Goal: Task Accomplishment & Management: Manage account settings

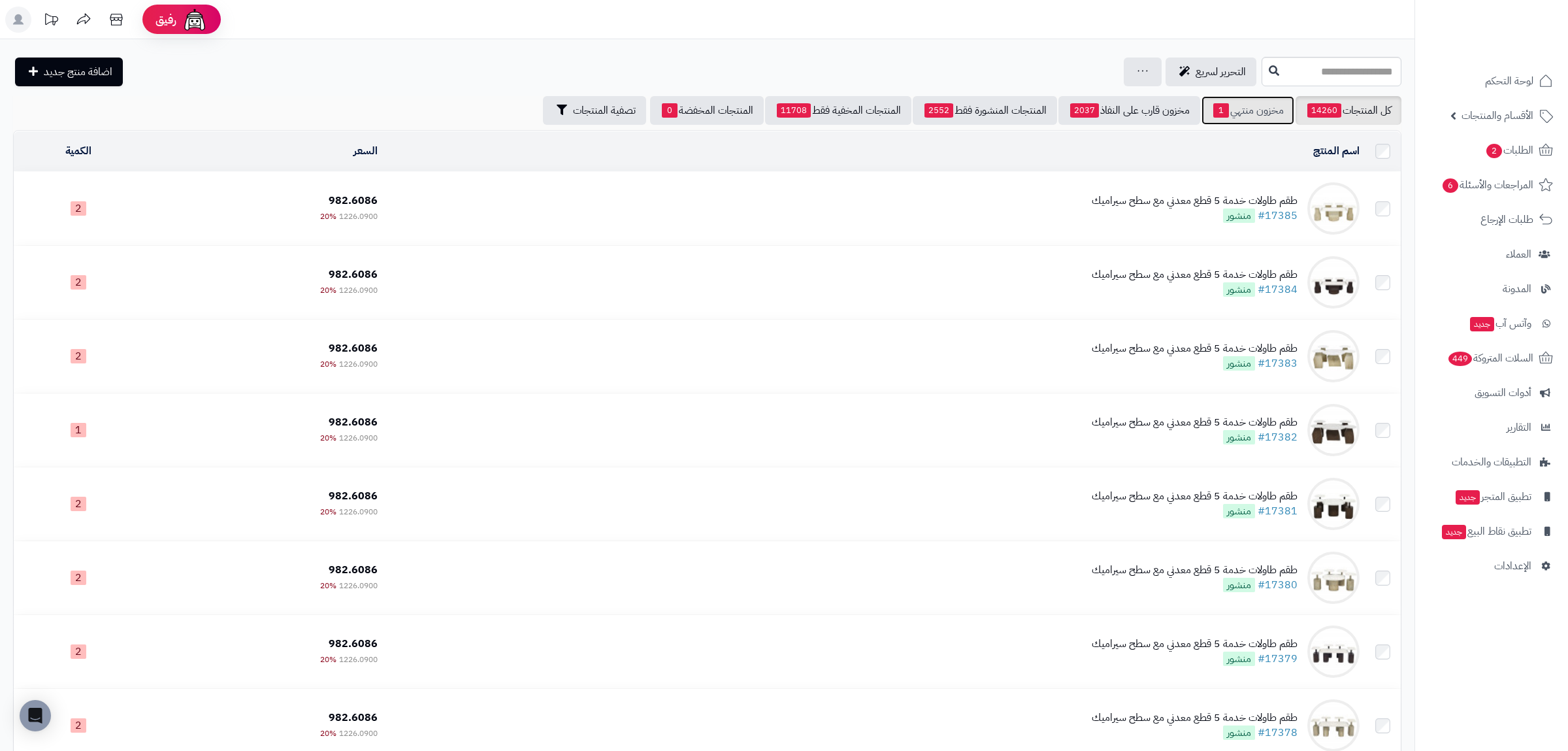
click at [1282, 115] on link "مخزون منتهي 1" at bounding box center [1248, 110] width 93 height 29
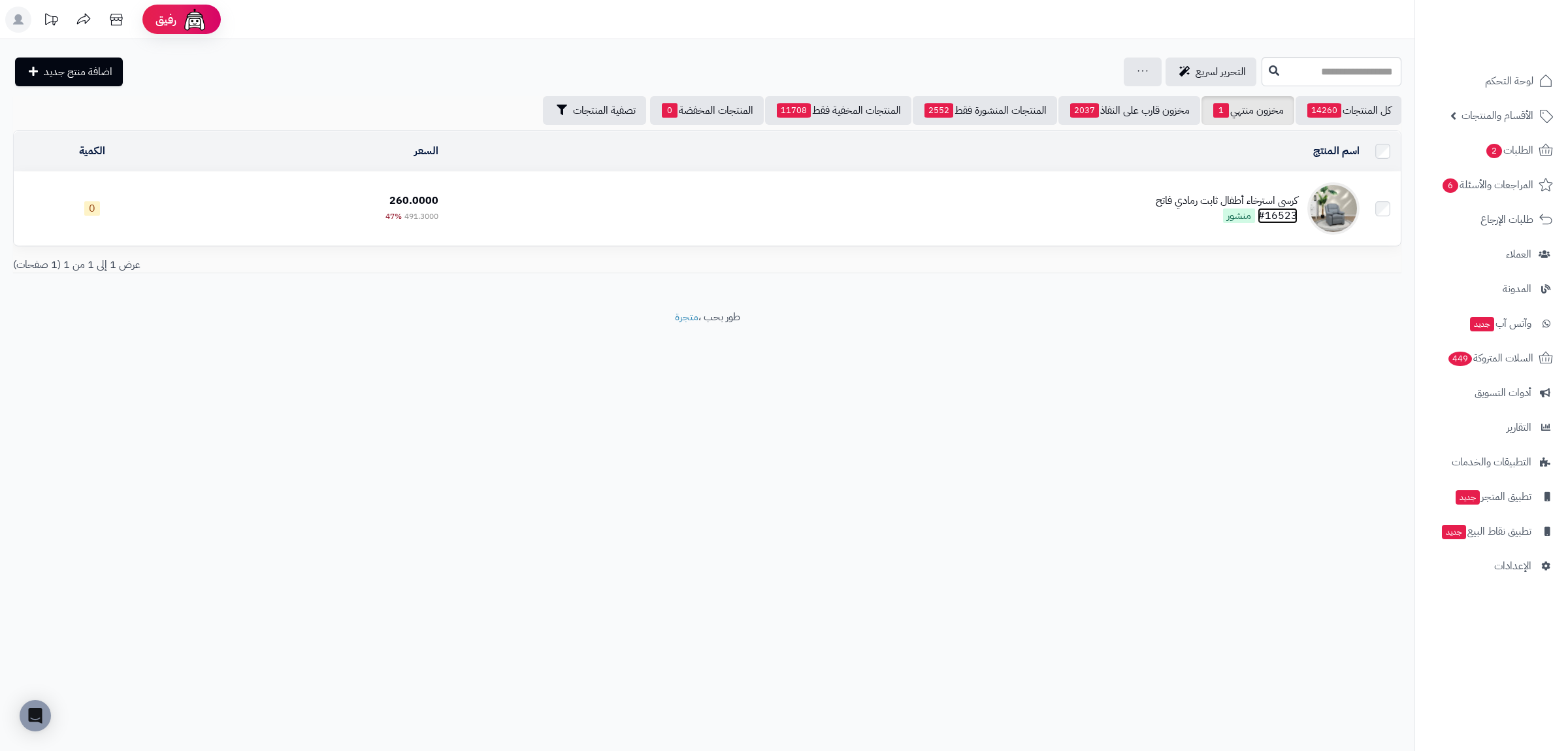
click at [1283, 213] on link "#16523" at bounding box center [1277, 216] width 40 height 16
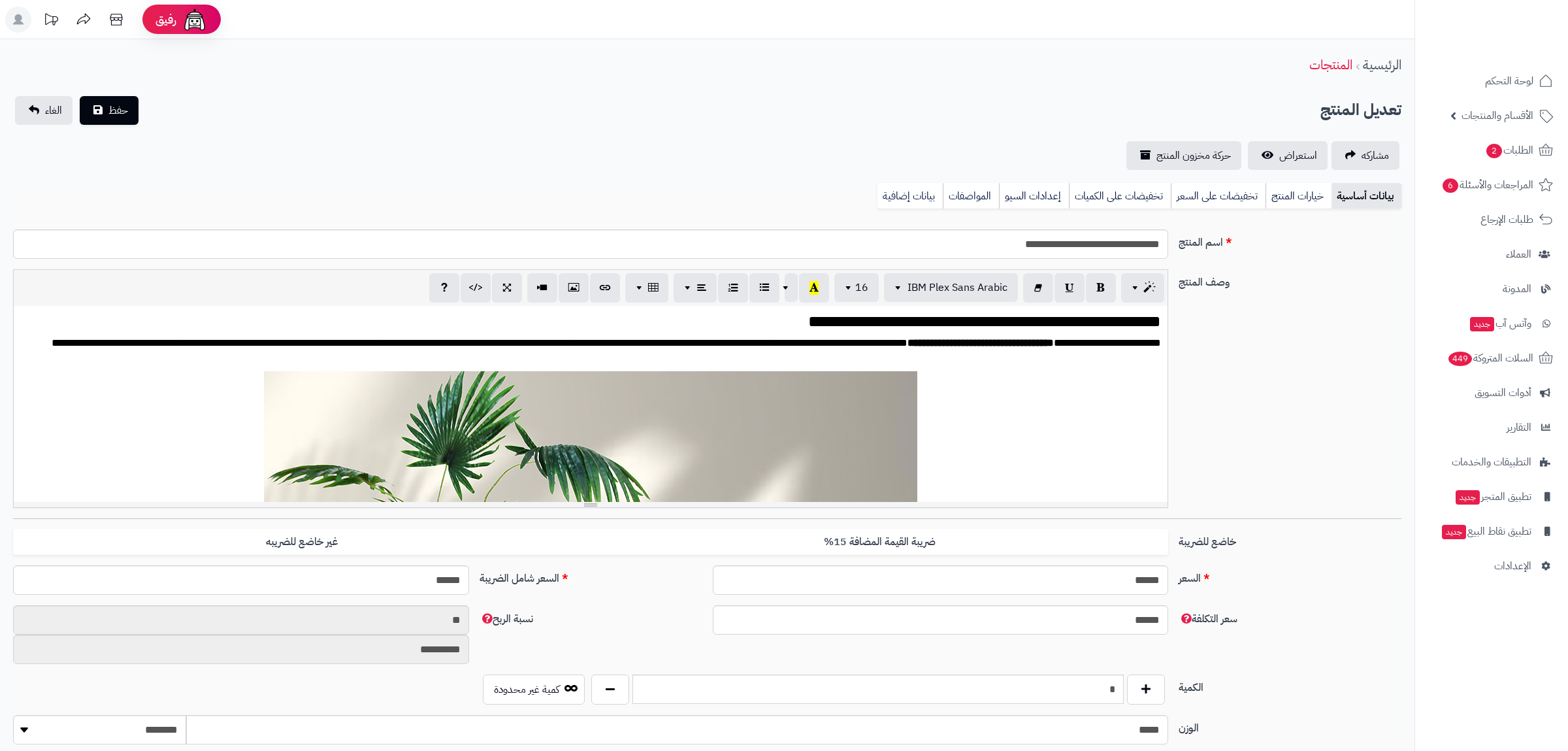
click at [896, 205] on link "بيانات إضافية" at bounding box center [910, 196] width 65 height 26
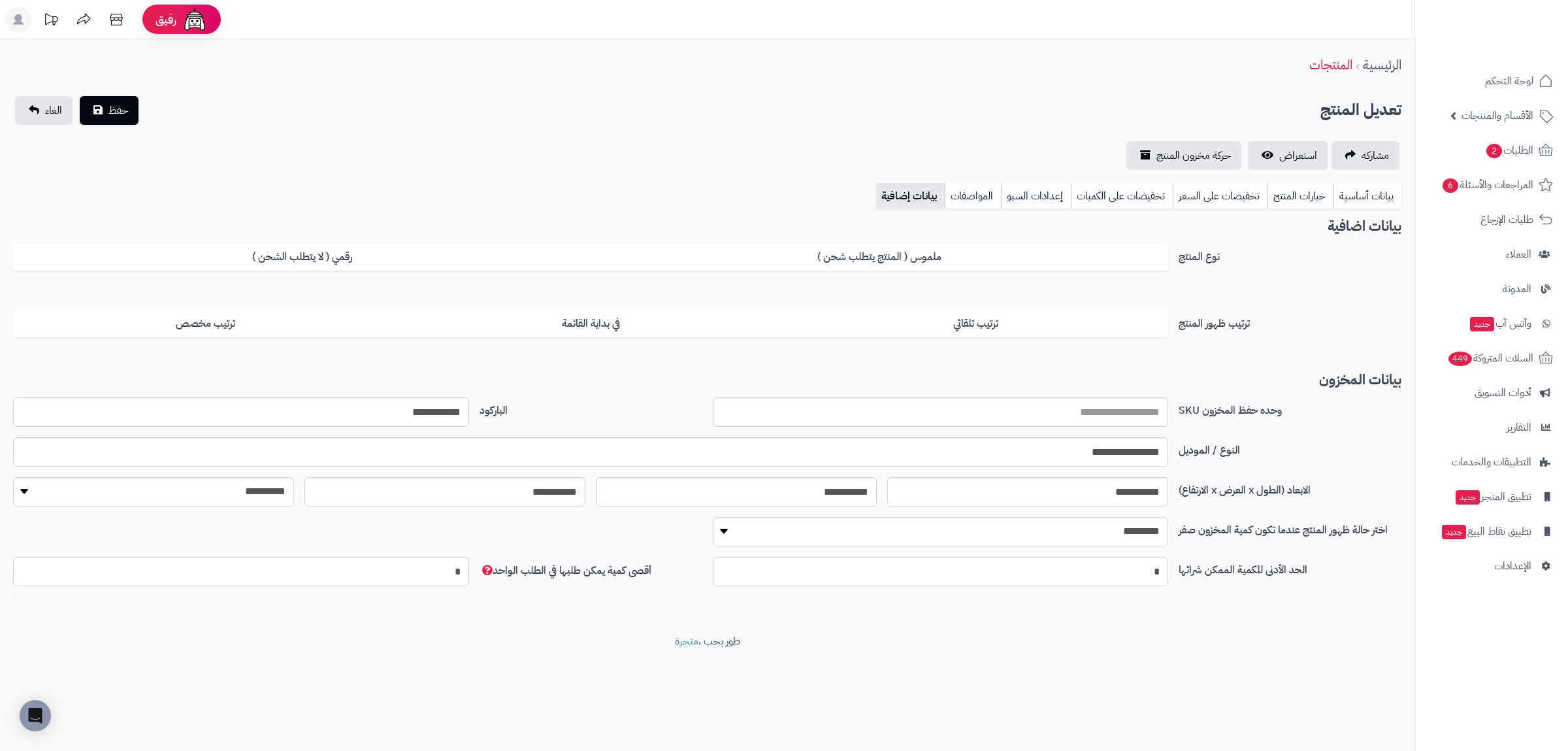
click at [450, 412] on input "**********" at bounding box center [241, 412] width 456 height 30
click at [1381, 201] on link "بيانات أساسية" at bounding box center [1368, 196] width 68 height 26
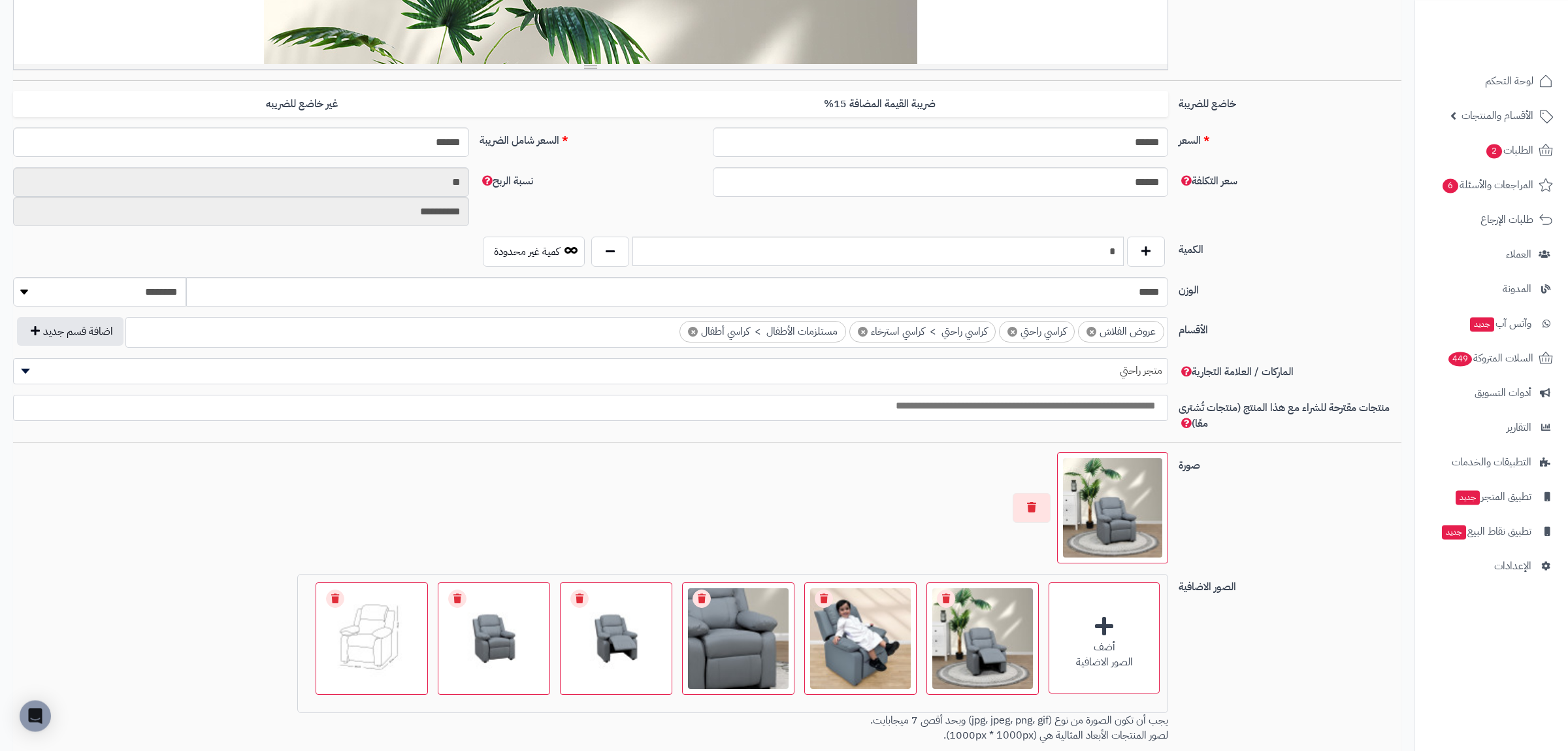
scroll to position [500, 0]
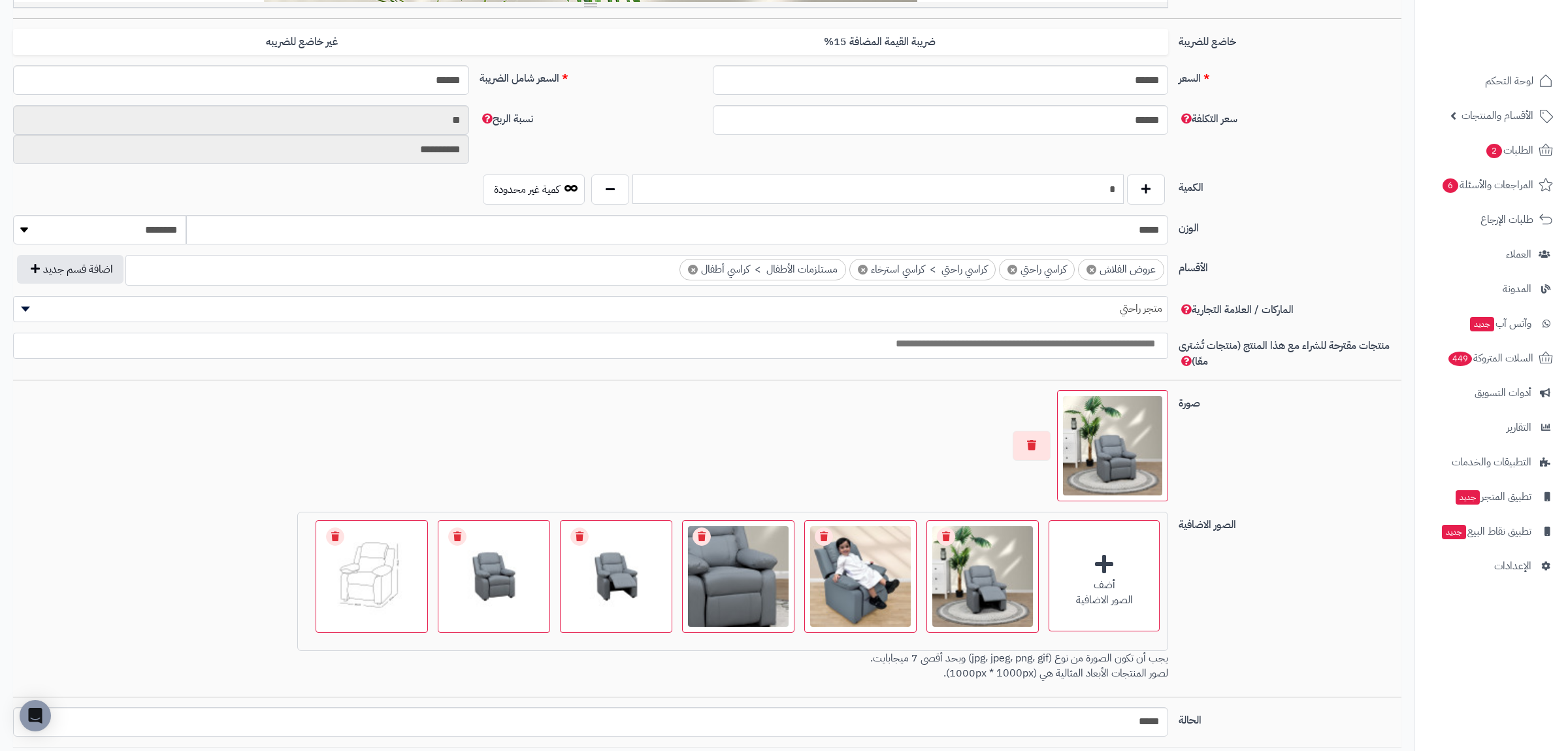
drag, startPoint x: 1088, startPoint y: 185, endPoint x: 1136, endPoint y: 202, distance: 50.9
click at [1124, 202] on input "*" at bounding box center [878, 189] width 491 height 30
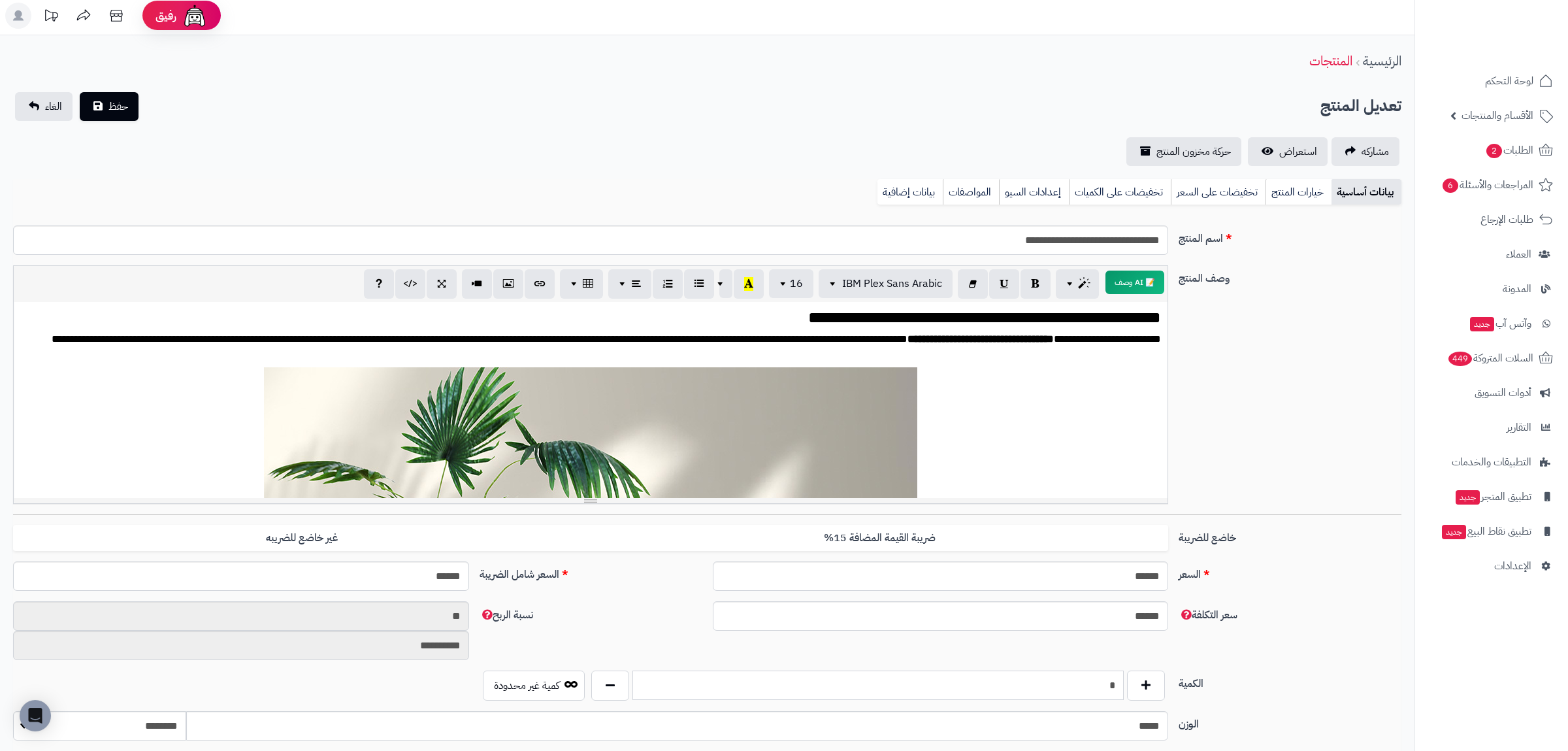
scroll to position [0, 0]
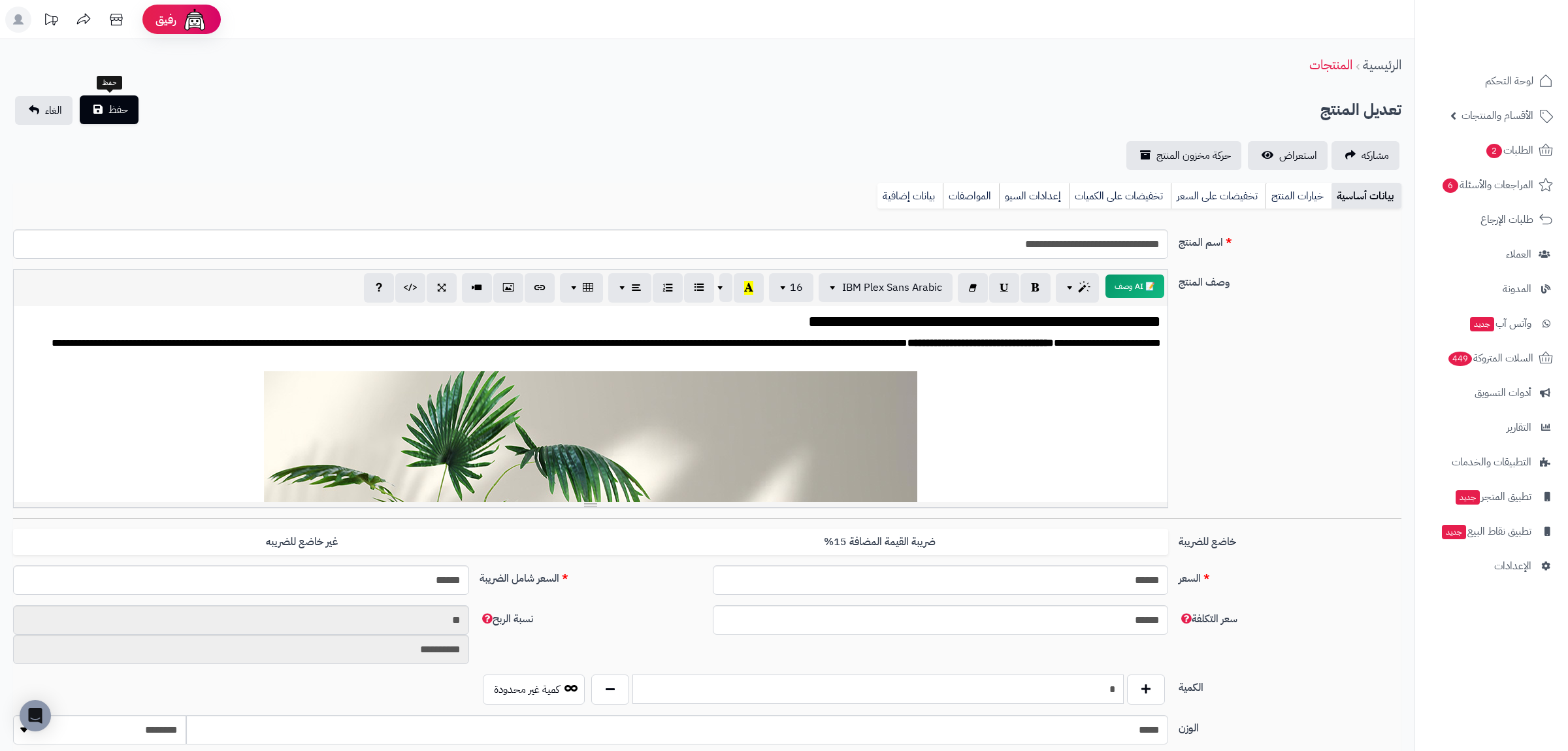
type input "*"
click at [118, 113] on span "حفظ" at bounding box center [118, 110] width 19 height 16
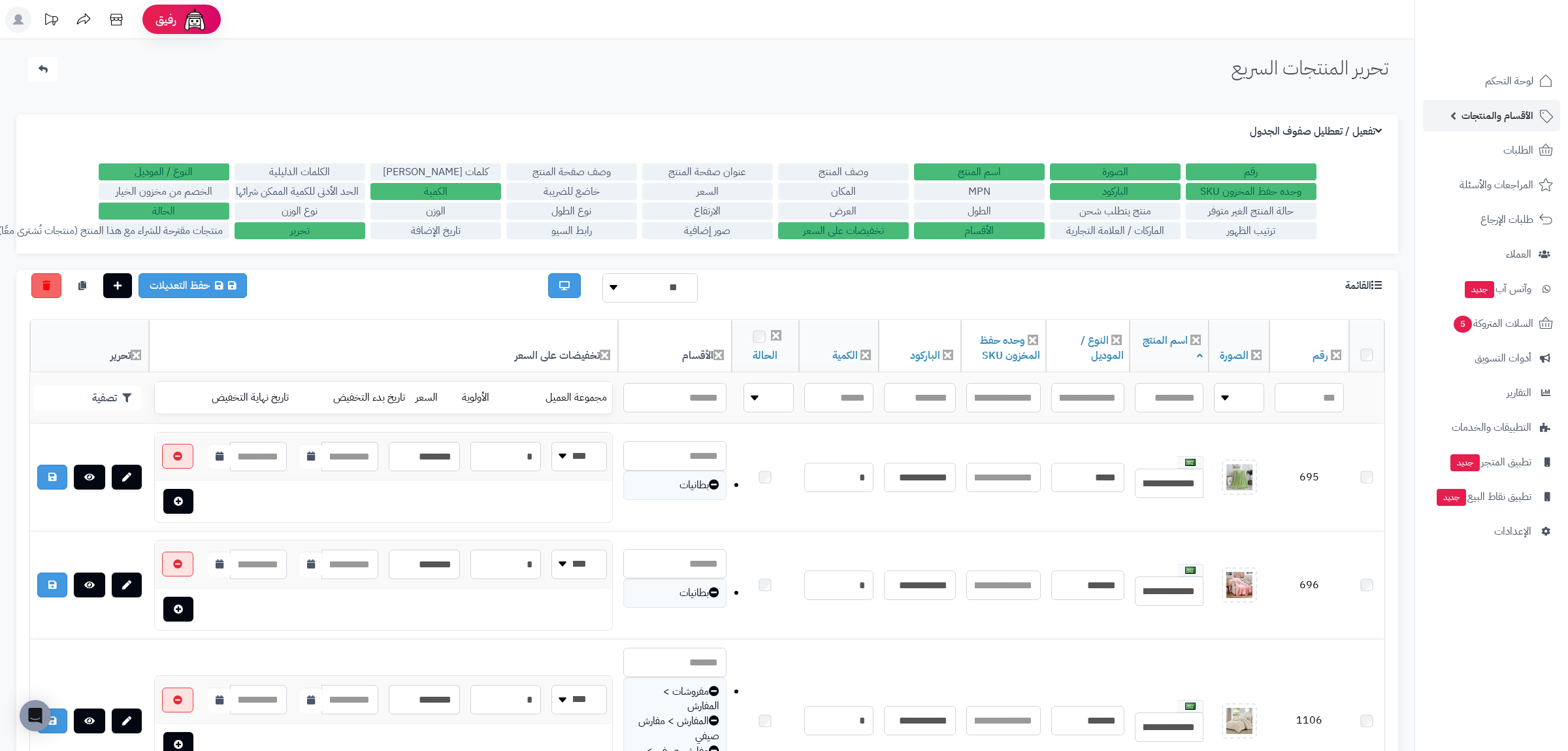
click at [1489, 108] on span "الأقسام والمنتجات" at bounding box center [1497, 116] width 72 height 19
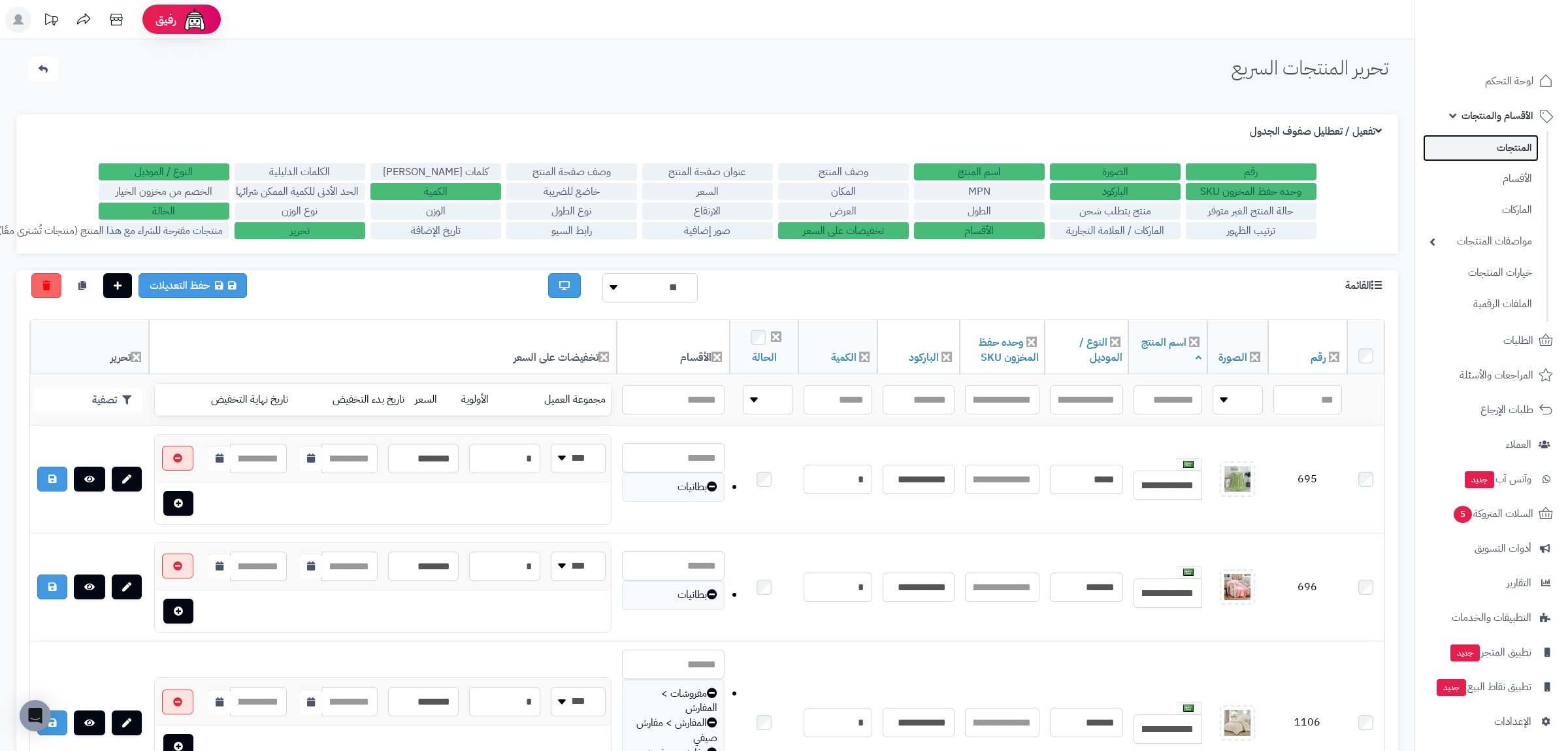
click at [1490, 158] on link "المنتجات" at bounding box center [1480, 148] width 116 height 27
